Goal: Navigation & Orientation: Find specific page/section

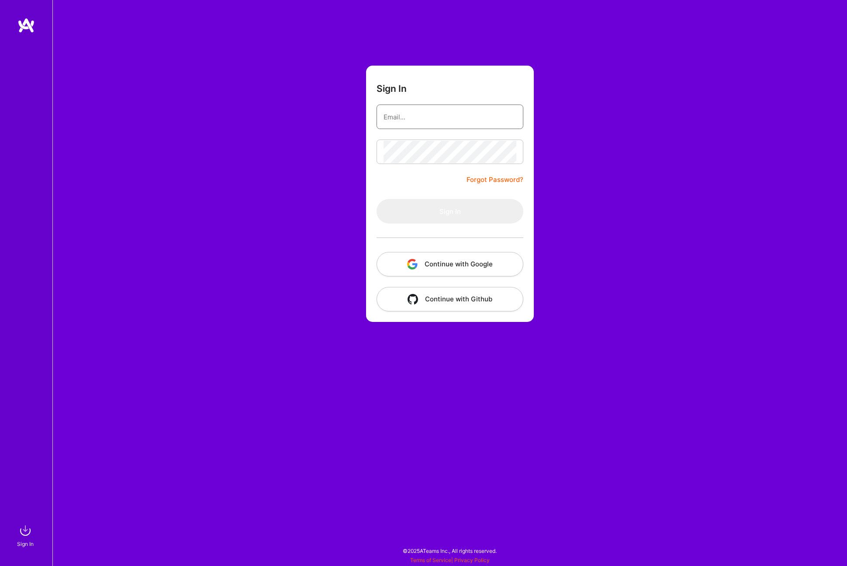
type input "[PERSON_NAME][EMAIL_ADDRESS][DOMAIN_NAME]"
click at [436, 212] on button "Sign In" at bounding box center [450, 211] width 147 height 24
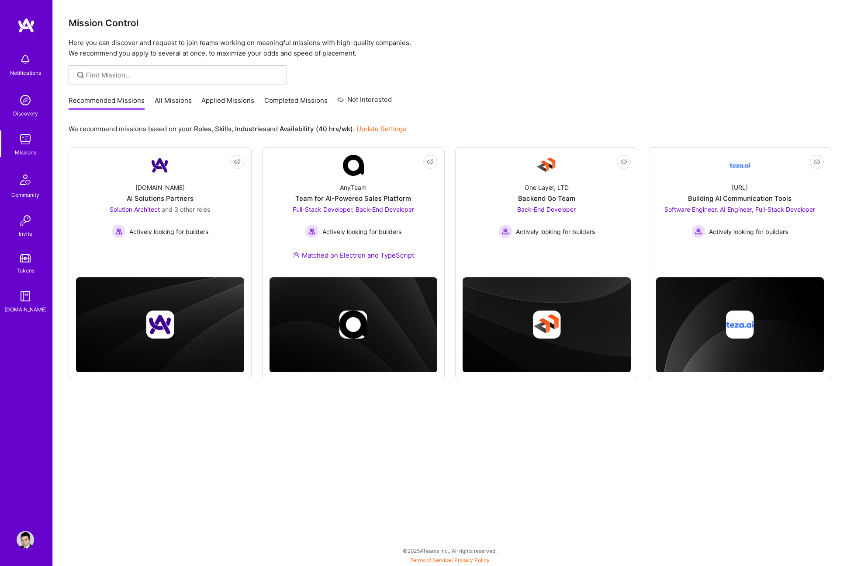
click at [581, 79] on div at bounding box center [450, 74] width 795 height 19
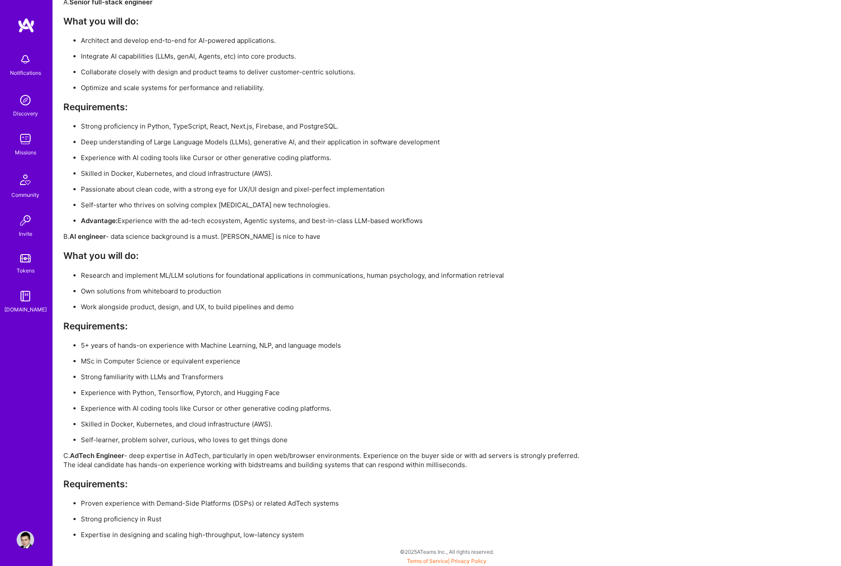
scroll to position [1393, 0]
